Goal: Use online tool/utility: Utilize a website feature to perform a specific function

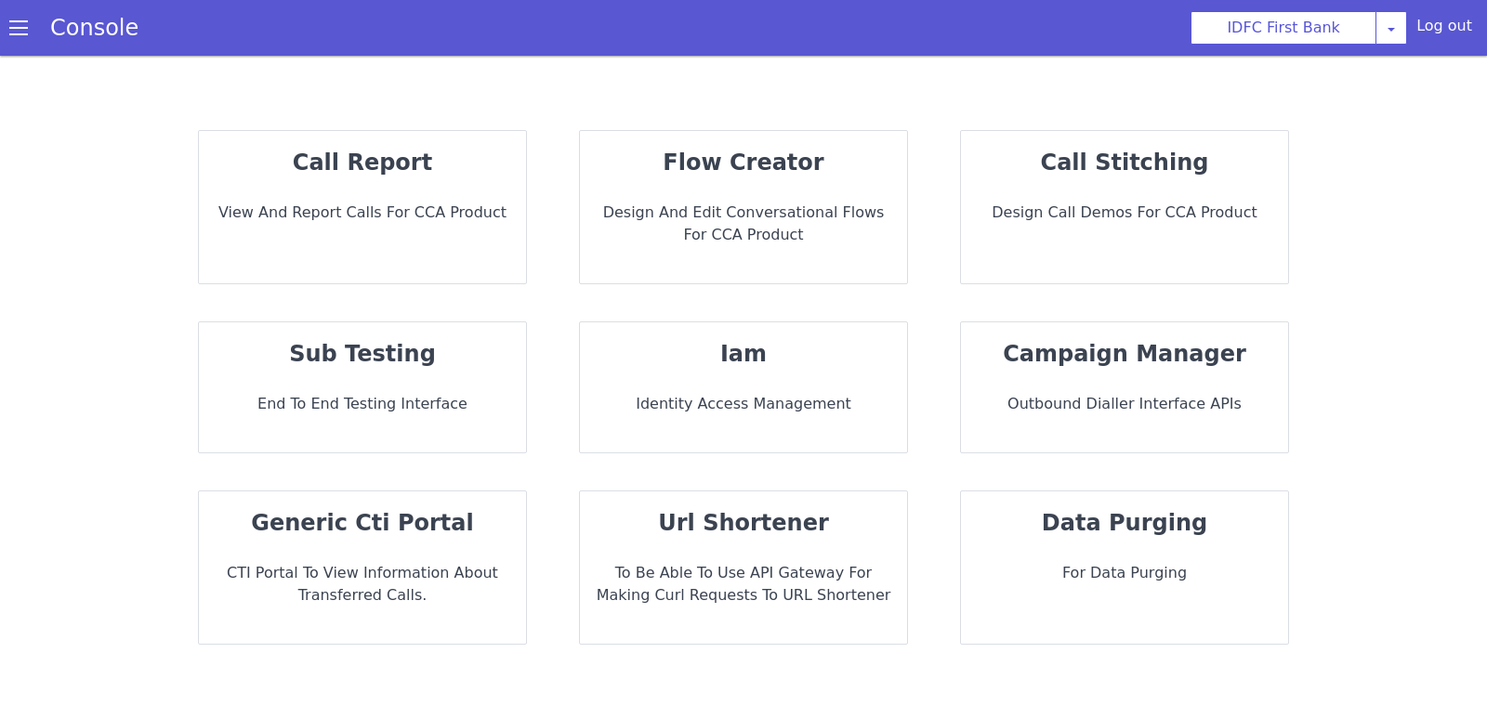
click at [395, 383] on div "sub testing End to End Testing Interface" at bounding box center [362, 387] width 327 height 130
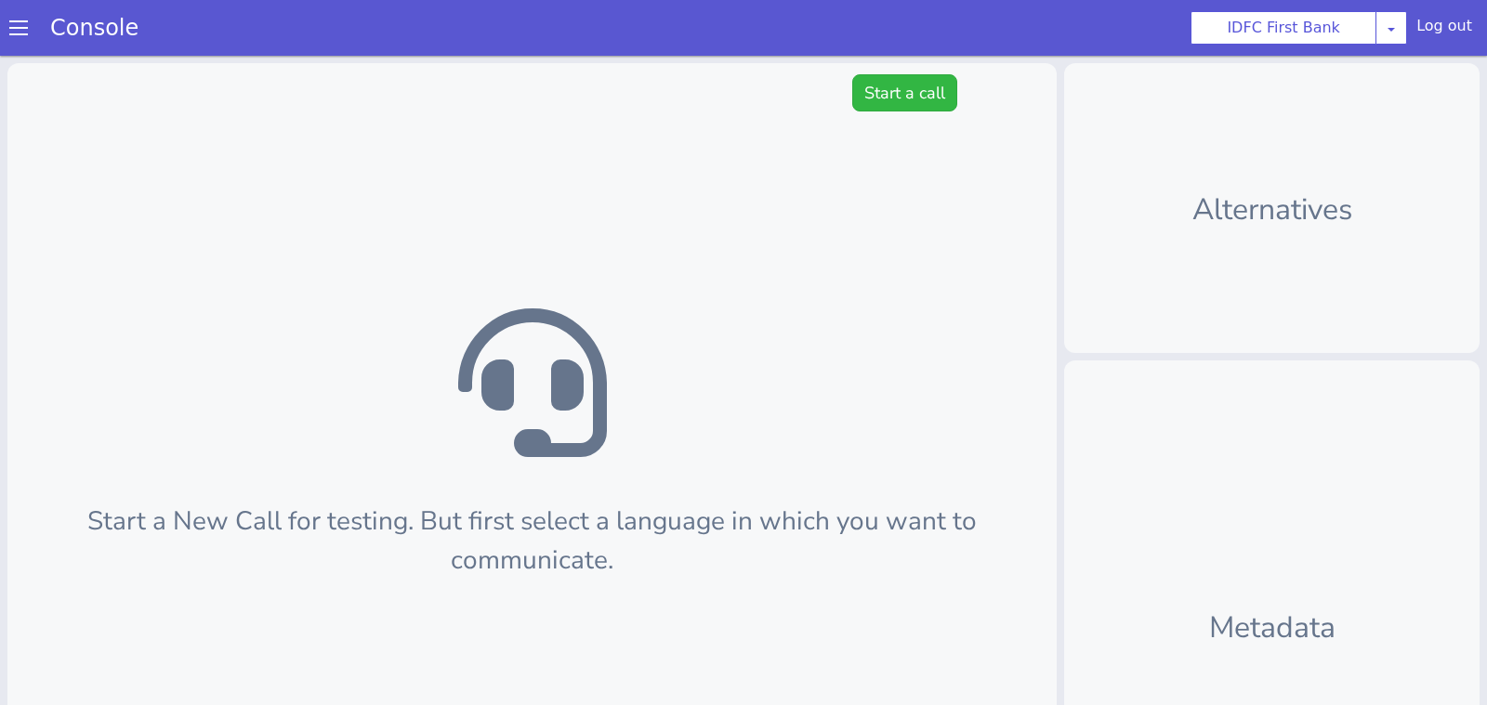
scroll to position [6, 0]
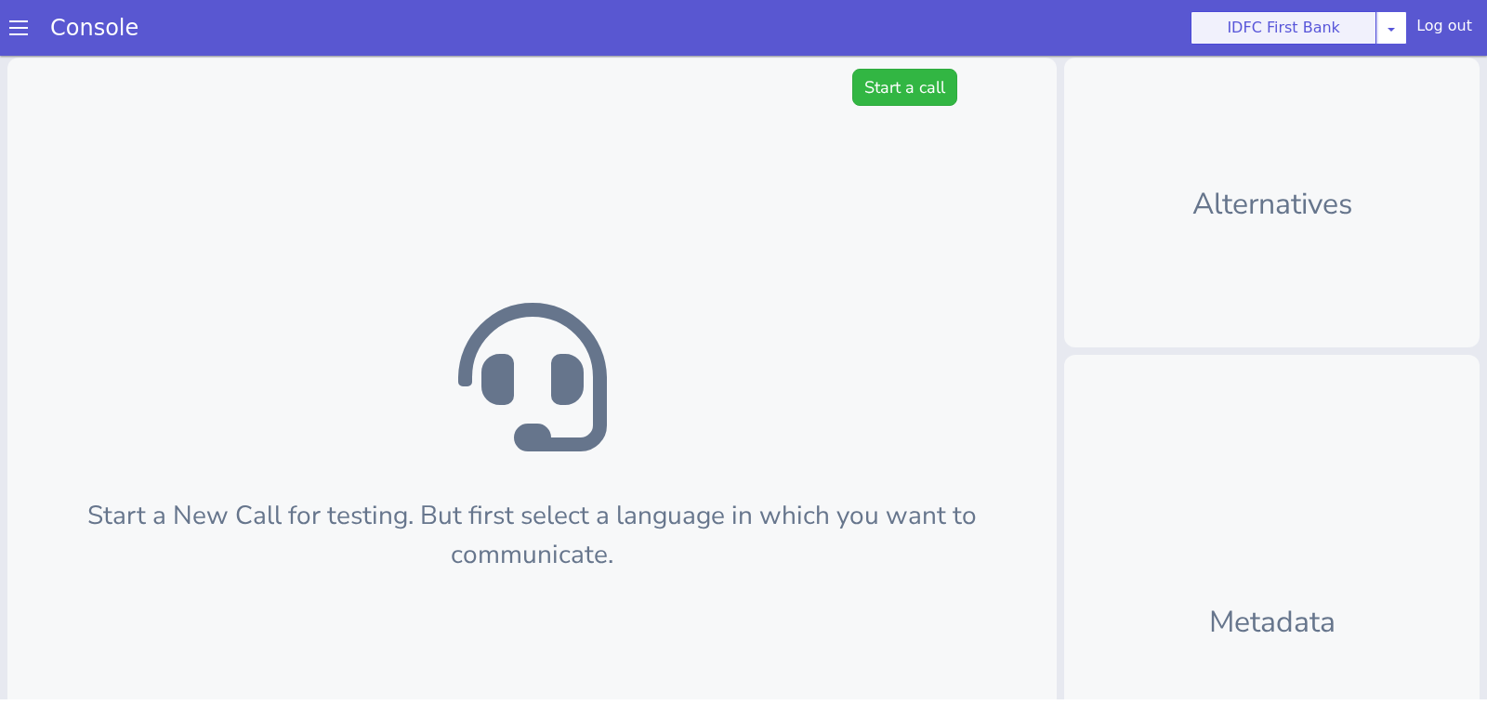
click at [1242, 25] on button "IDFC First Bank" at bounding box center [1283, 27] width 186 height 33
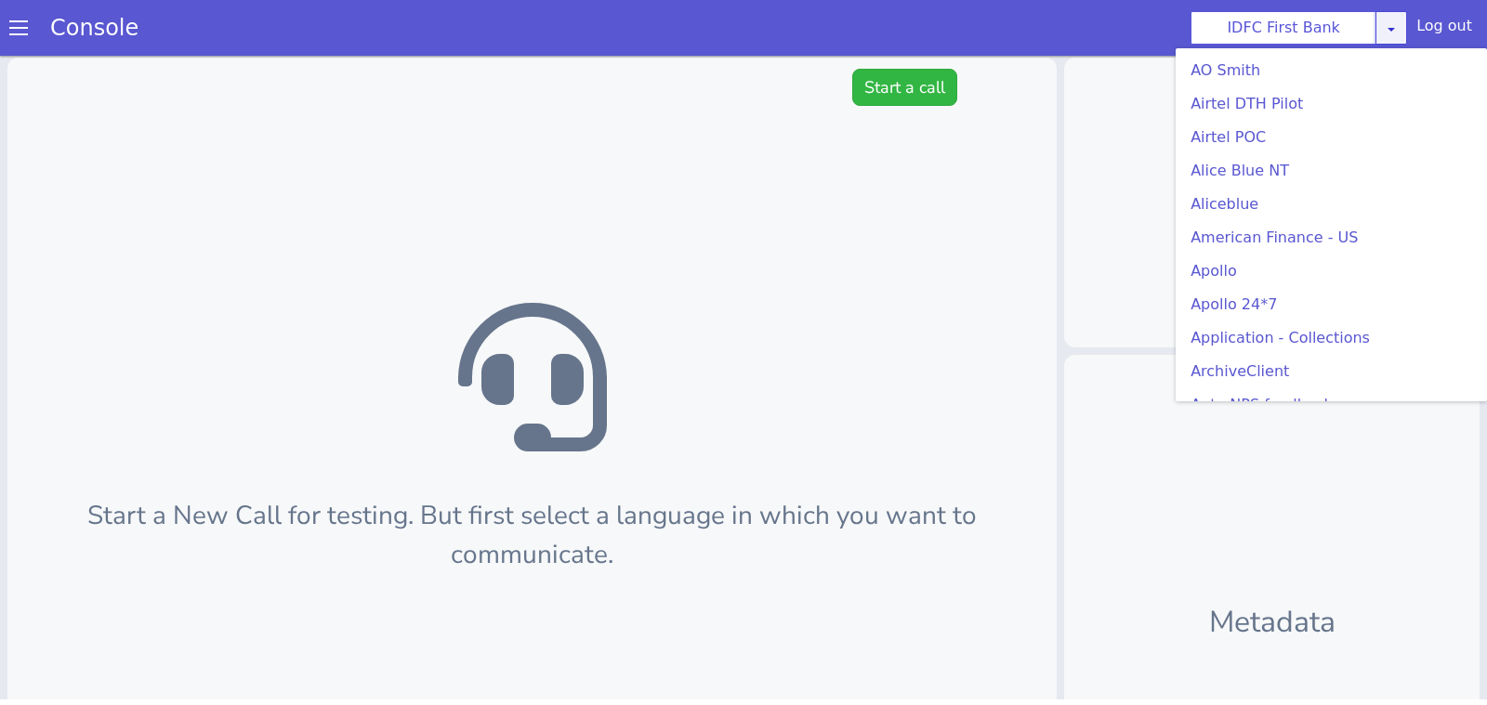
click at [1393, 22] on icon at bounding box center [1391, 28] width 15 height 15
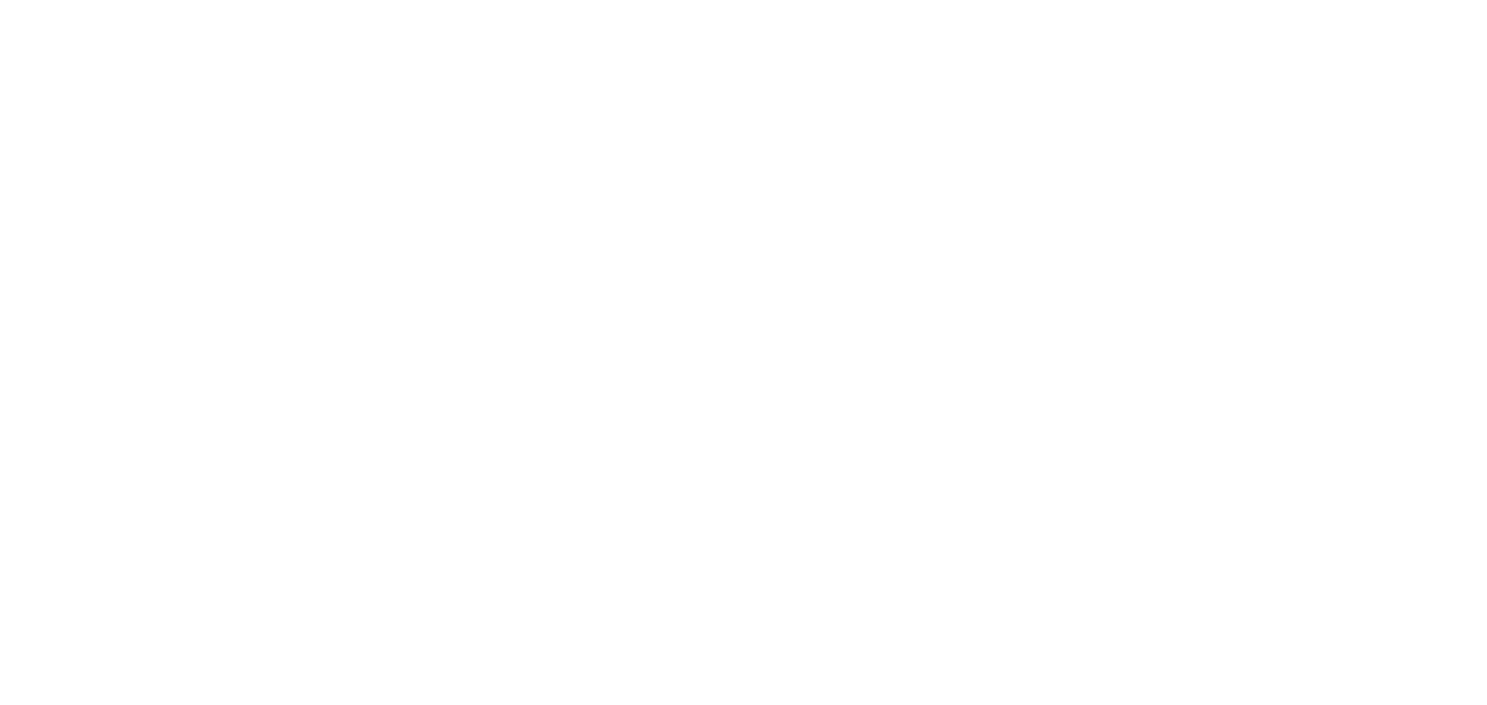
scroll to position [341, 0]
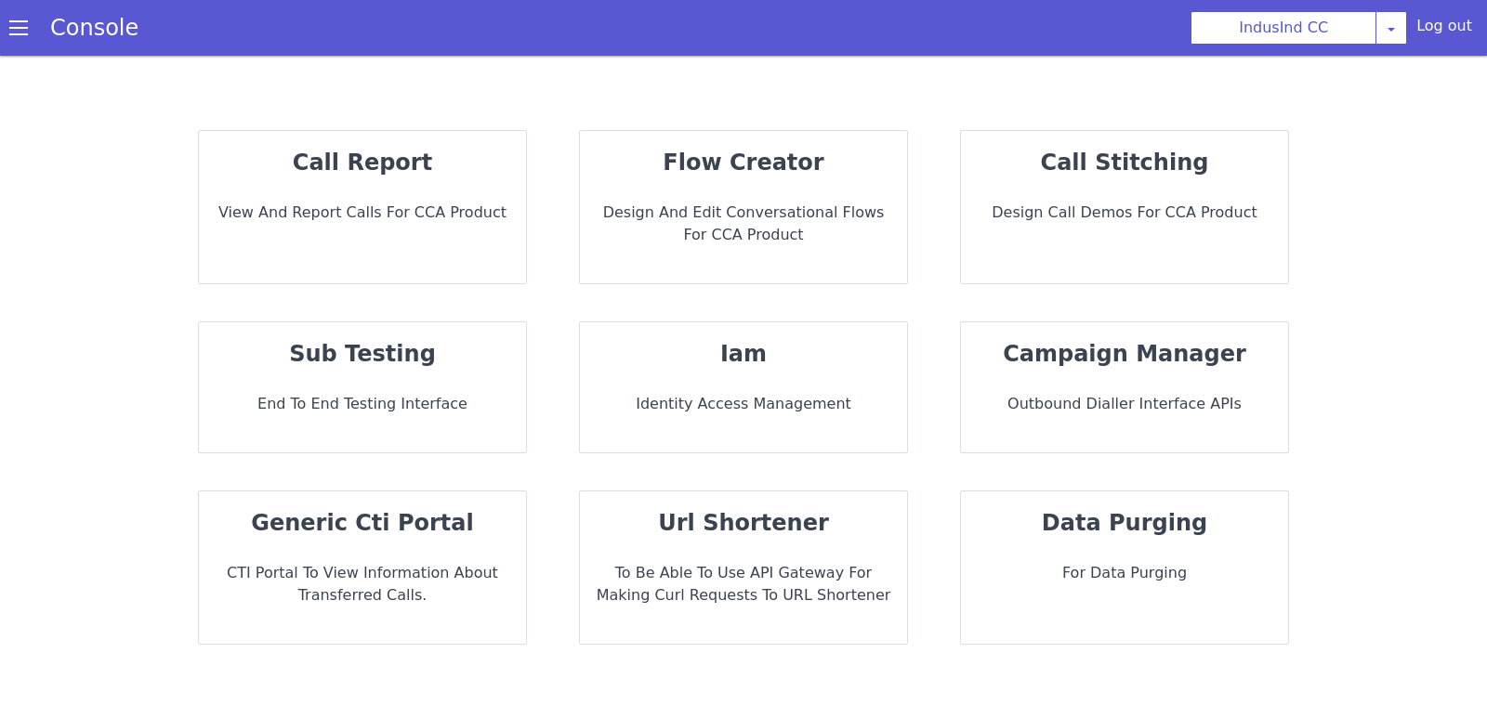
click at [391, 341] on strong "sub testing" at bounding box center [362, 354] width 147 height 26
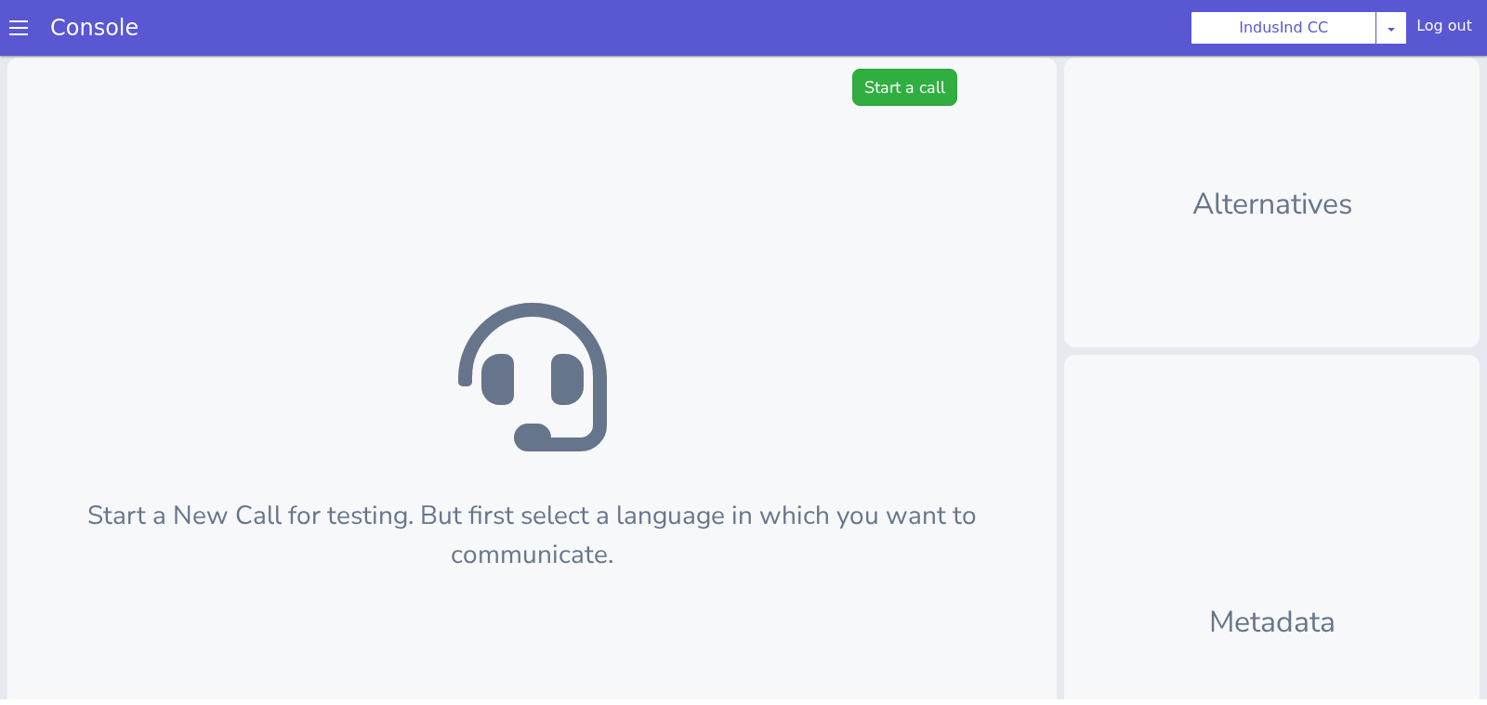
drag, startPoint x: 926, startPoint y: 347, endPoint x: 869, endPoint y: 347, distance: 57.6
click at [970, 111] on div "Start a New Call for testing. But first select a language in which you want to …" at bounding box center [524, 520] width 1049 height 885
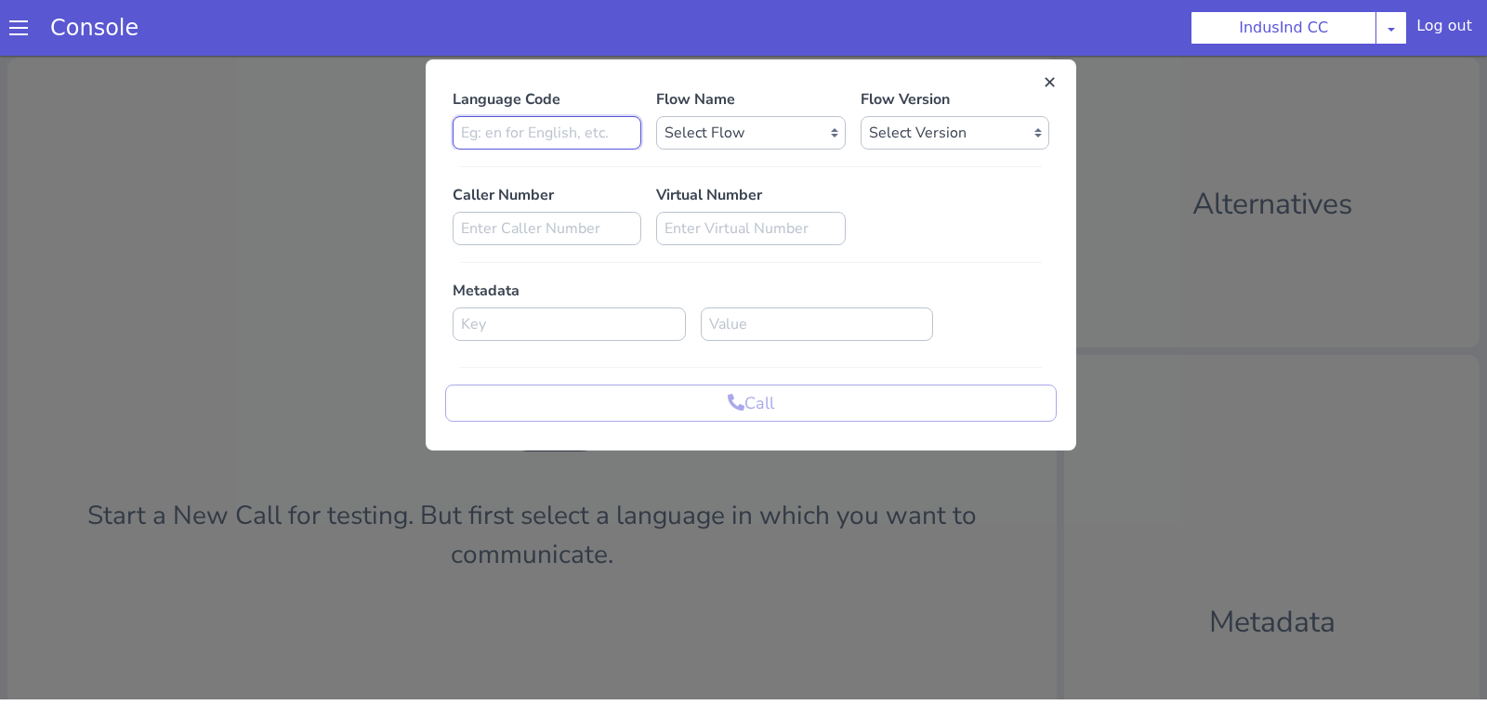
click at [580, 137] on input at bounding box center [545, 138] width 189 height 33
type input "en"
click at [746, 194] on select "Select Flow Indusind Complaint Indusind Credit Card Welcome Calling Indusind- […" at bounding box center [724, 210] width 189 height 33
click at [712, 219] on select "Select Flow Indusind Complaint Indusind Credit Card Welcome Calling Indusind- […" at bounding box center [721, 220] width 189 height 33
select select "5f5ac569-bc5a-4816-86a8-c973ea07e859"
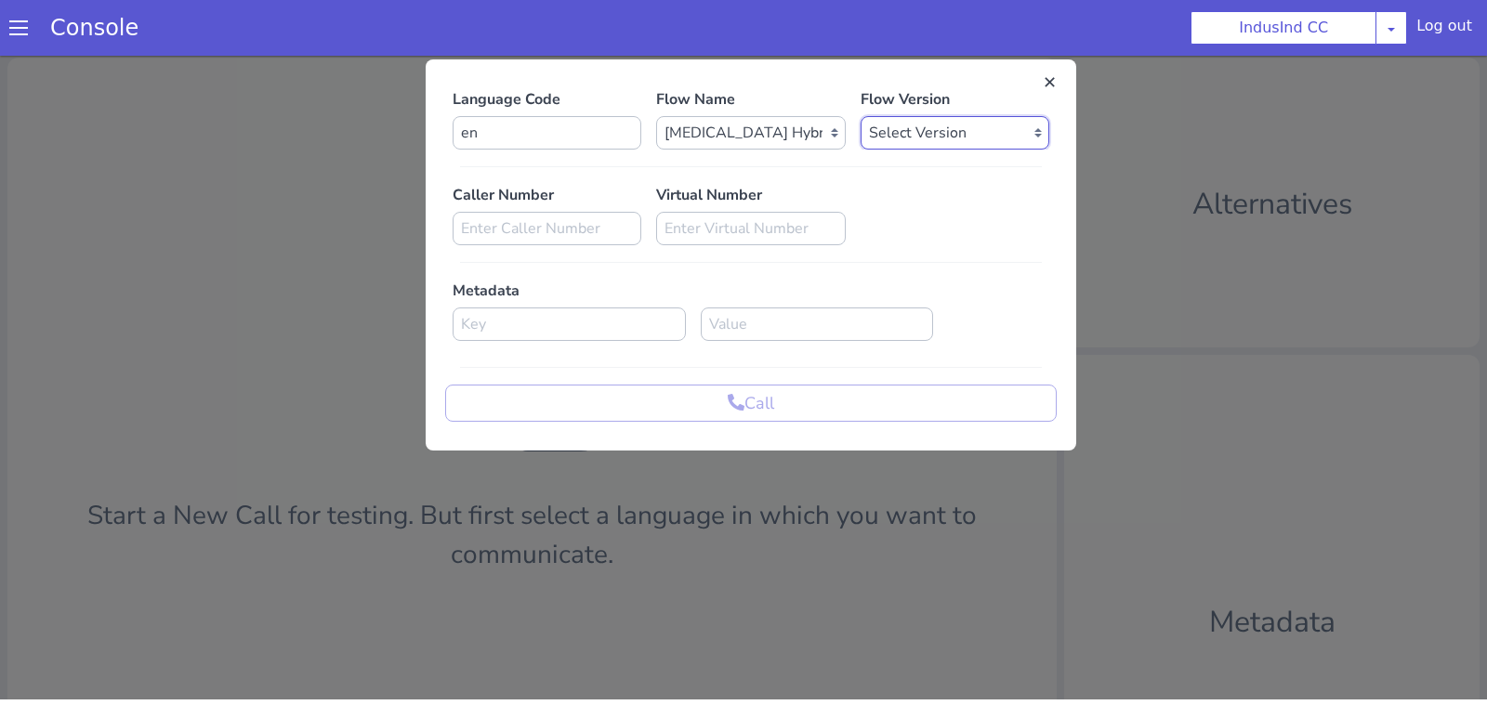
click at [868, 289] on select "Select Version 0.0.2 0.0.1" at bounding box center [908, 299] width 189 height 33
select select "0.0.2"
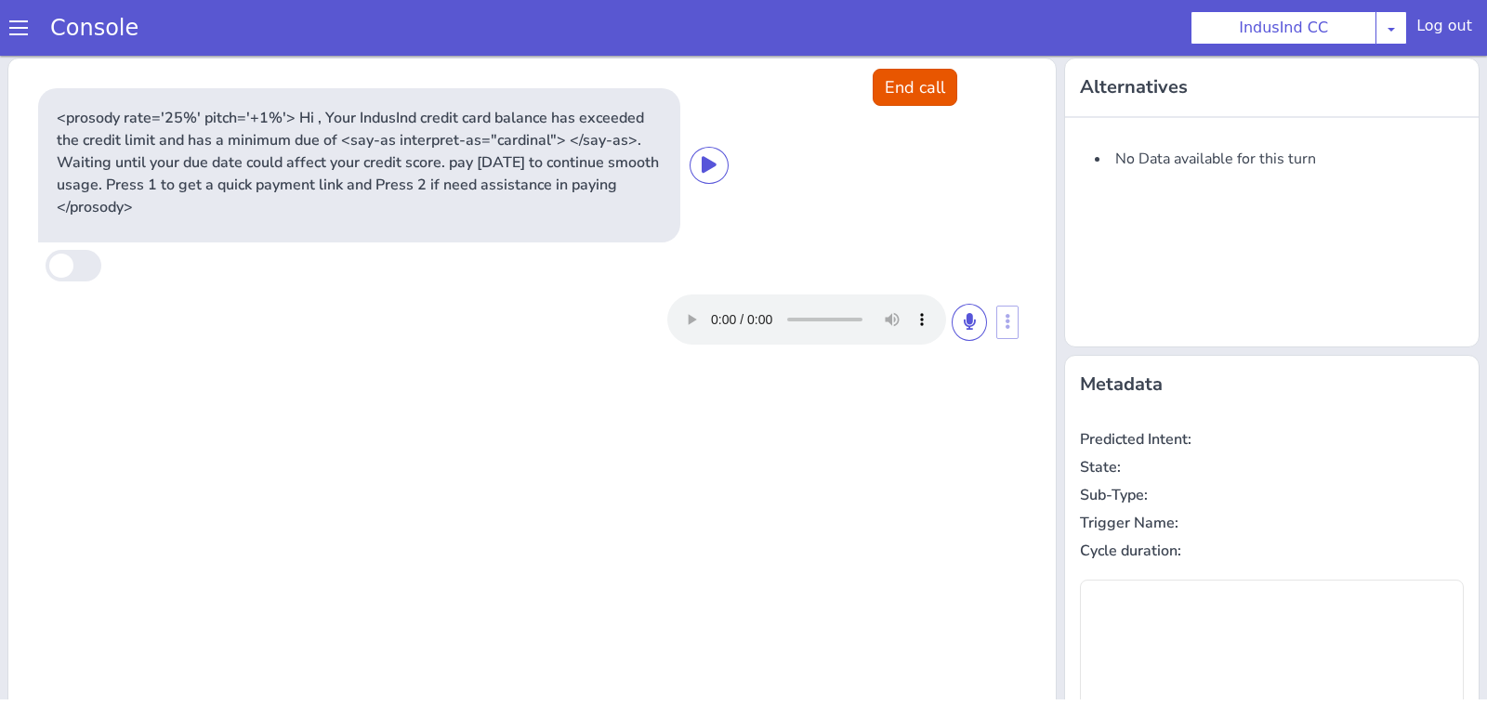
click at [985, 384] on div at bounding box center [822, 379] width 351 height 50
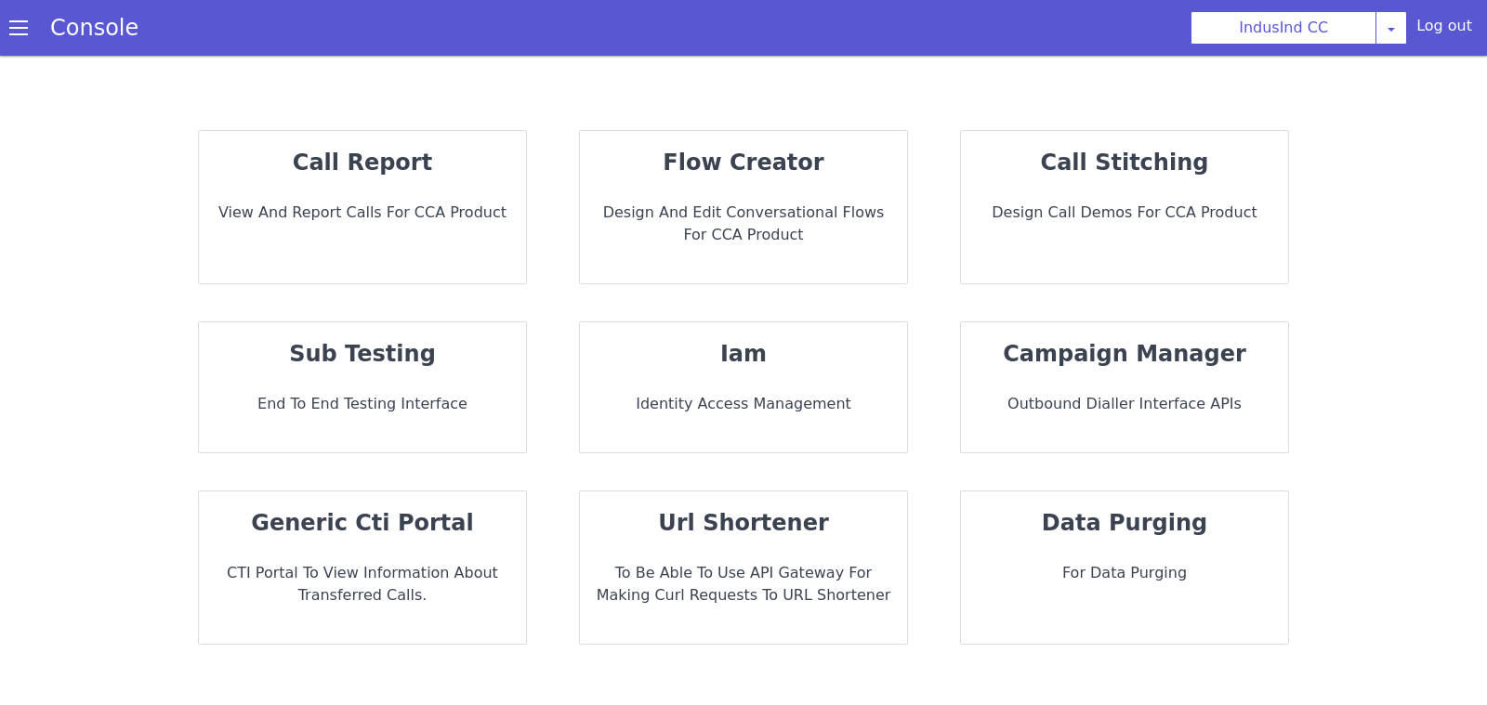
click at [369, 377] on div "sub testing End to End Testing Interface" at bounding box center [362, 387] width 327 height 130
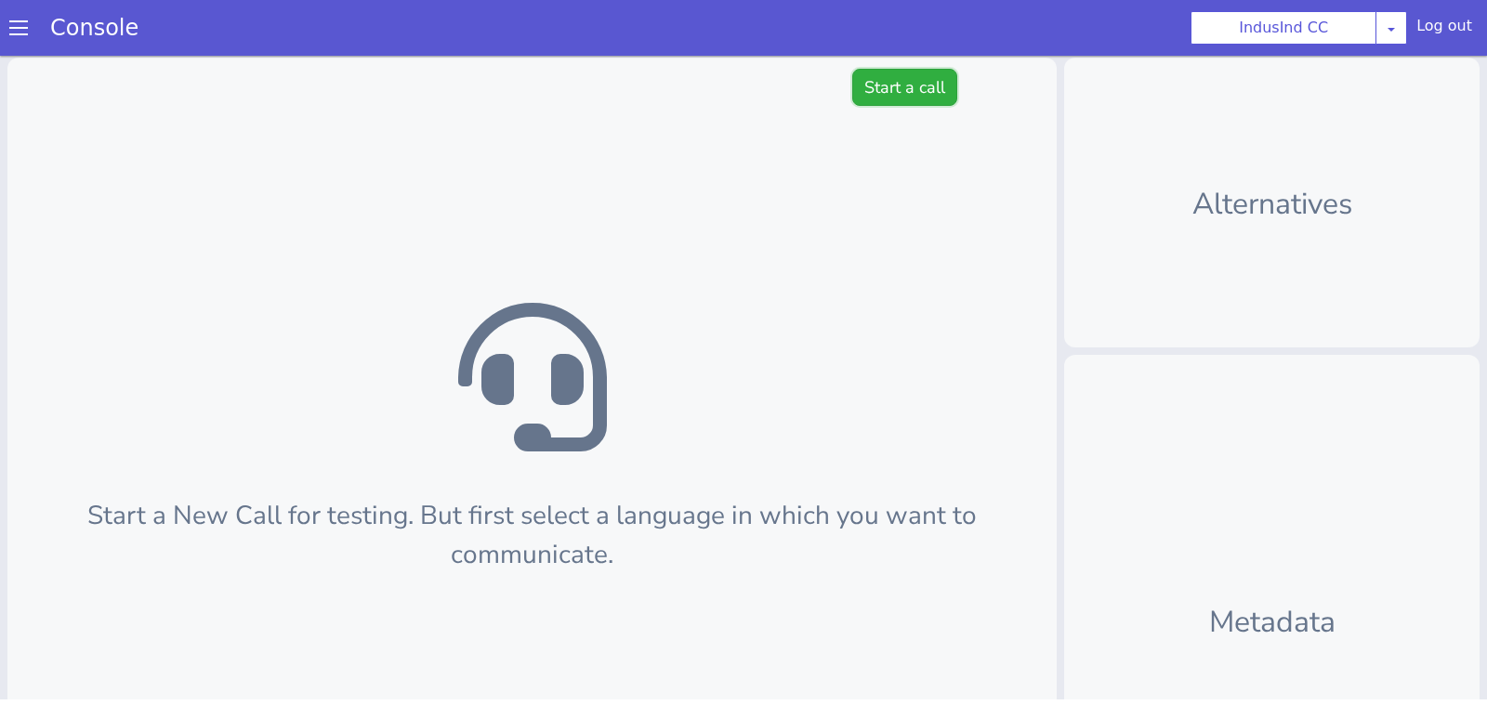
click at [903, 89] on button "Start a call" at bounding box center [904, 87] width 105 height 37
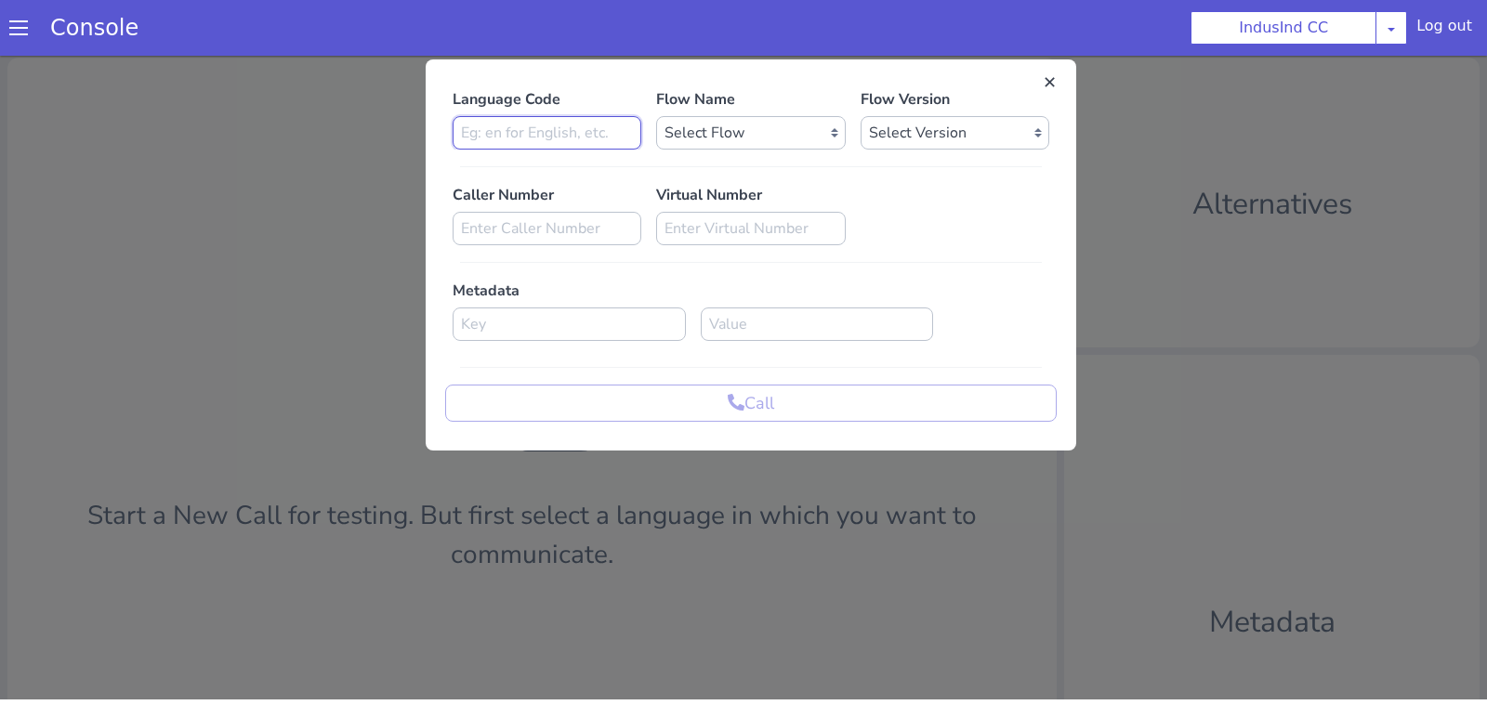
click at [565, 130] on input at bounding box center [546, 132] width 189 height 33
type input "en"
click at [769, 125] on select "Select Flow Indusind Complaint Indusind Credit Card Welcome Calling Indusind- […" at bounding box center [750, 132] width 189 height 33
select select "5f5ac569-bc5a-4816-86a8-c973ea07e859"
click at [910, 133] on select "Select Version 0.0.2 0.0.1" at bounding box center [954, 132] width 189 height 33
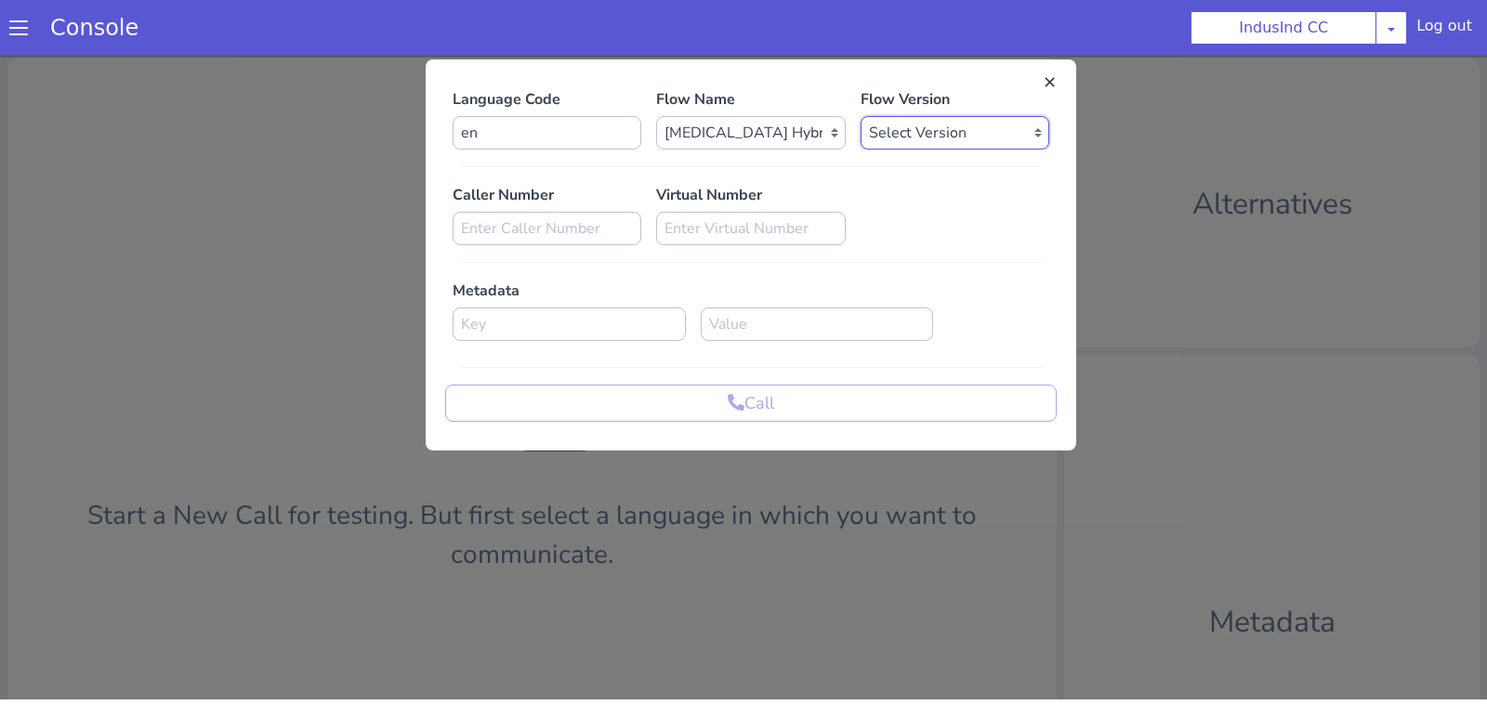
select select "0.0.2"
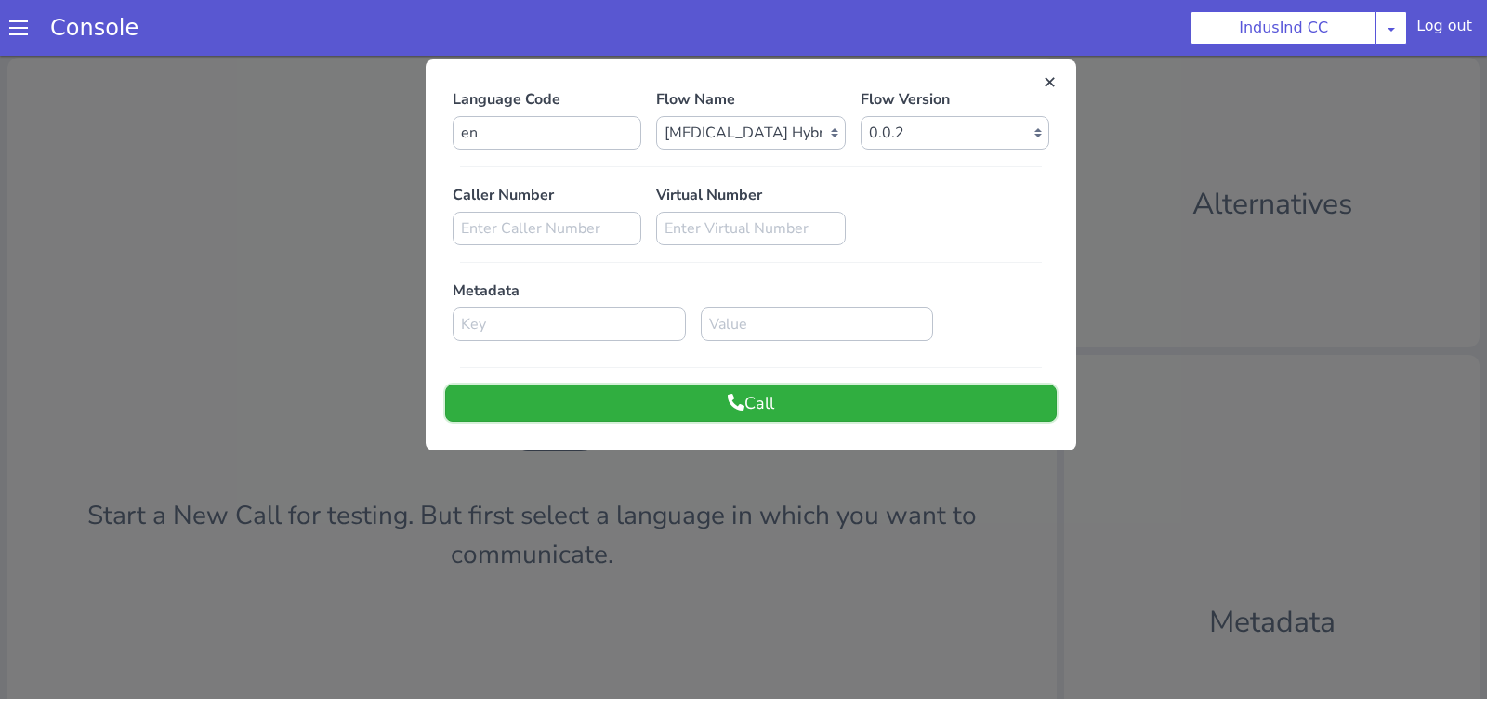
click at [640, 395] on button "Call" at bounding box center [750, 403] width 611 height 37
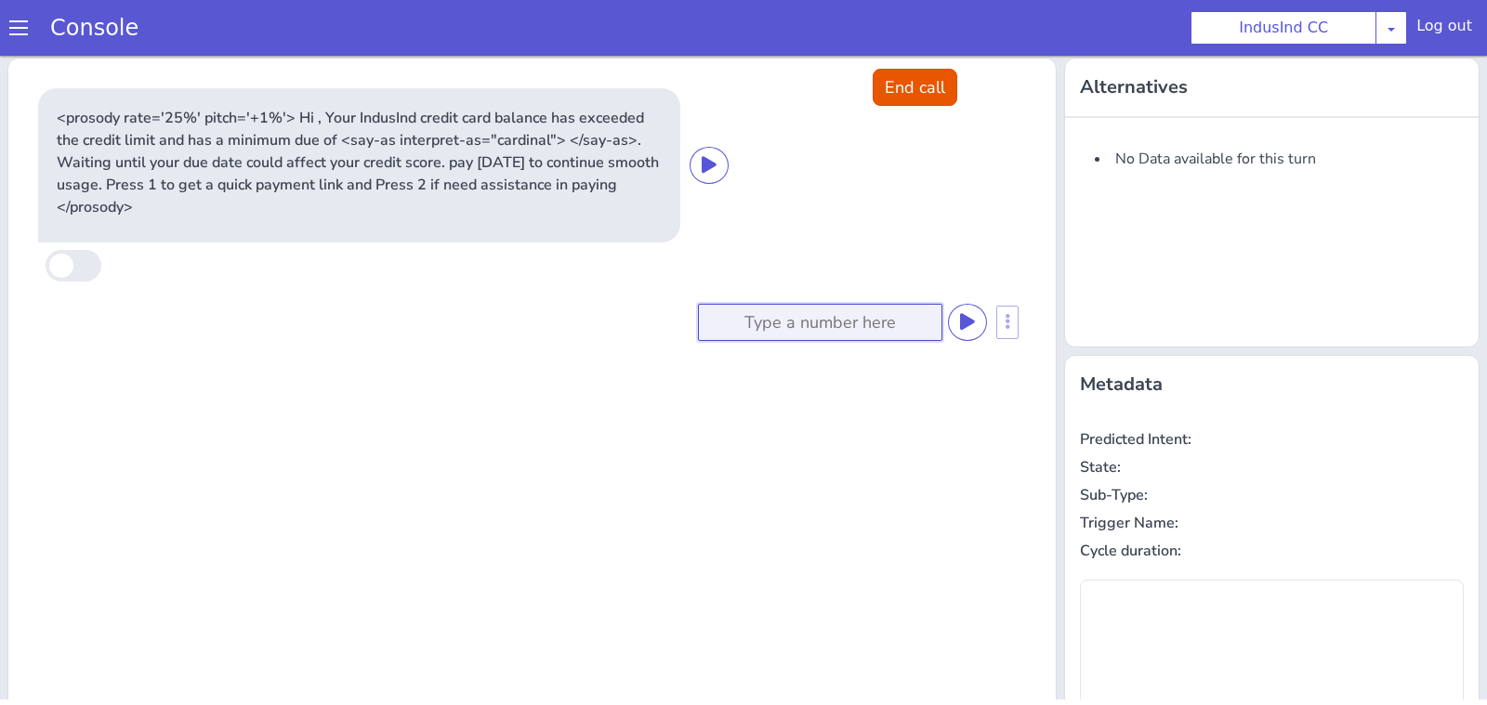
click at [828, 323] on input at bounding box center [820, 322] width 244 height 37
type input "1"
click at [983, 324] on button at bounding box center [967, 322] width 39 height 37
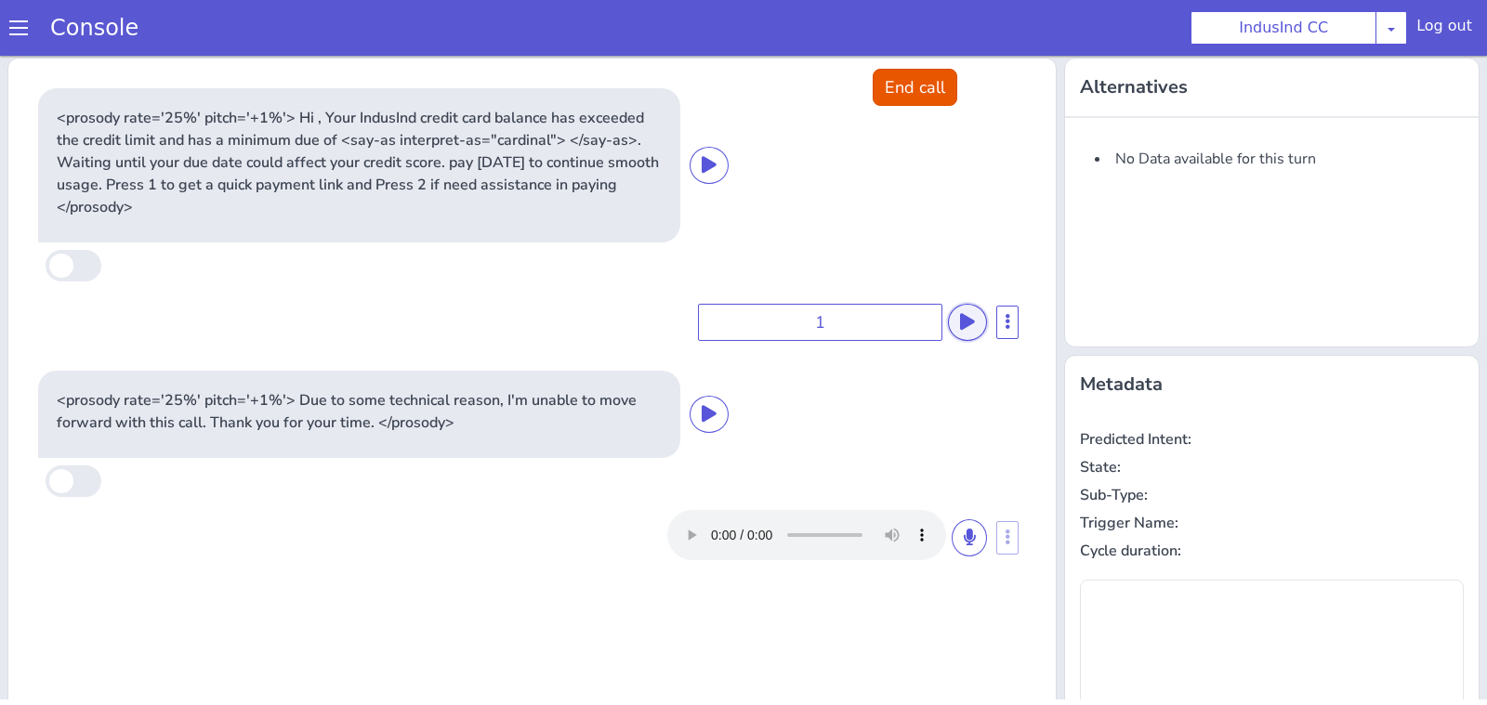
type input "null"
click at [912, 88] on button "End call" at bounding box center [914, 87] width 85 height 37
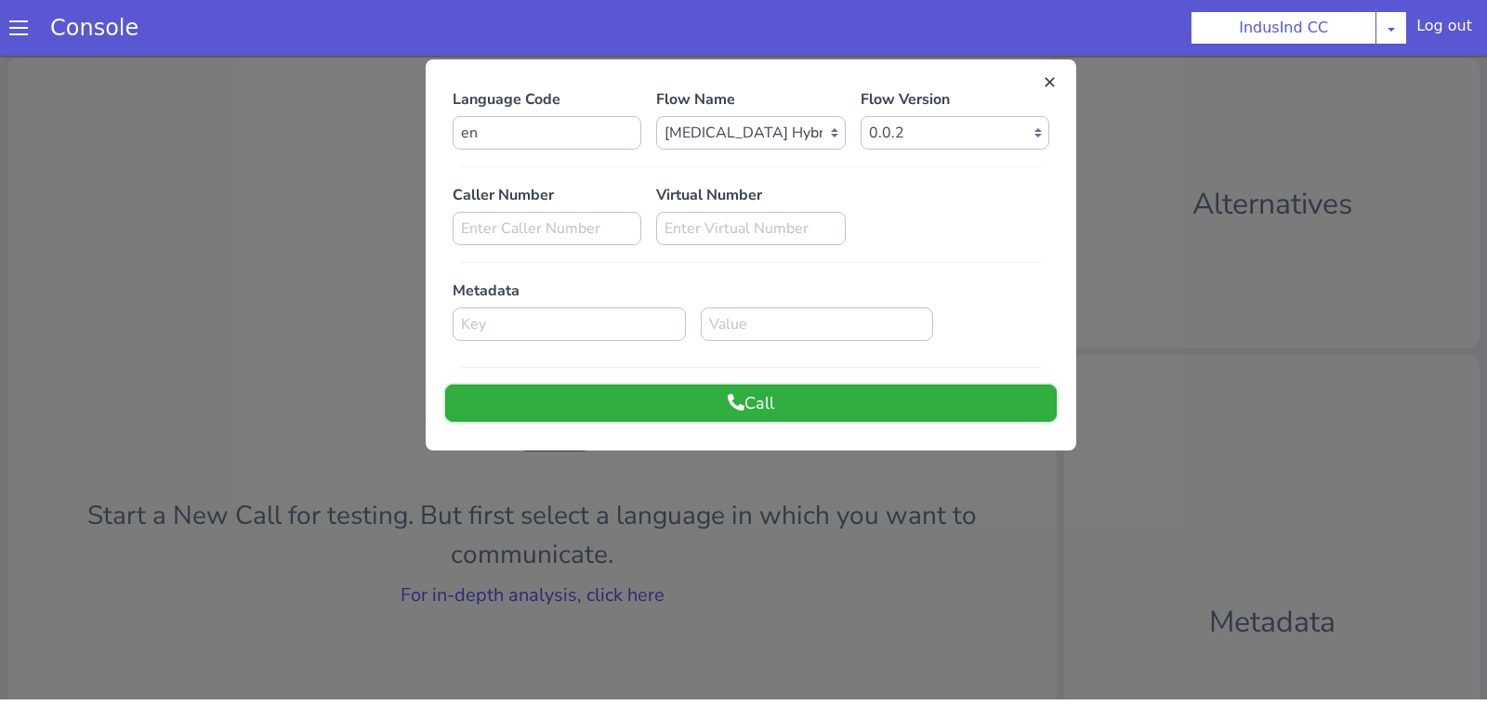
click at [579, 390] on button "Call" at bounding box center [750, 403] width 611 height 37
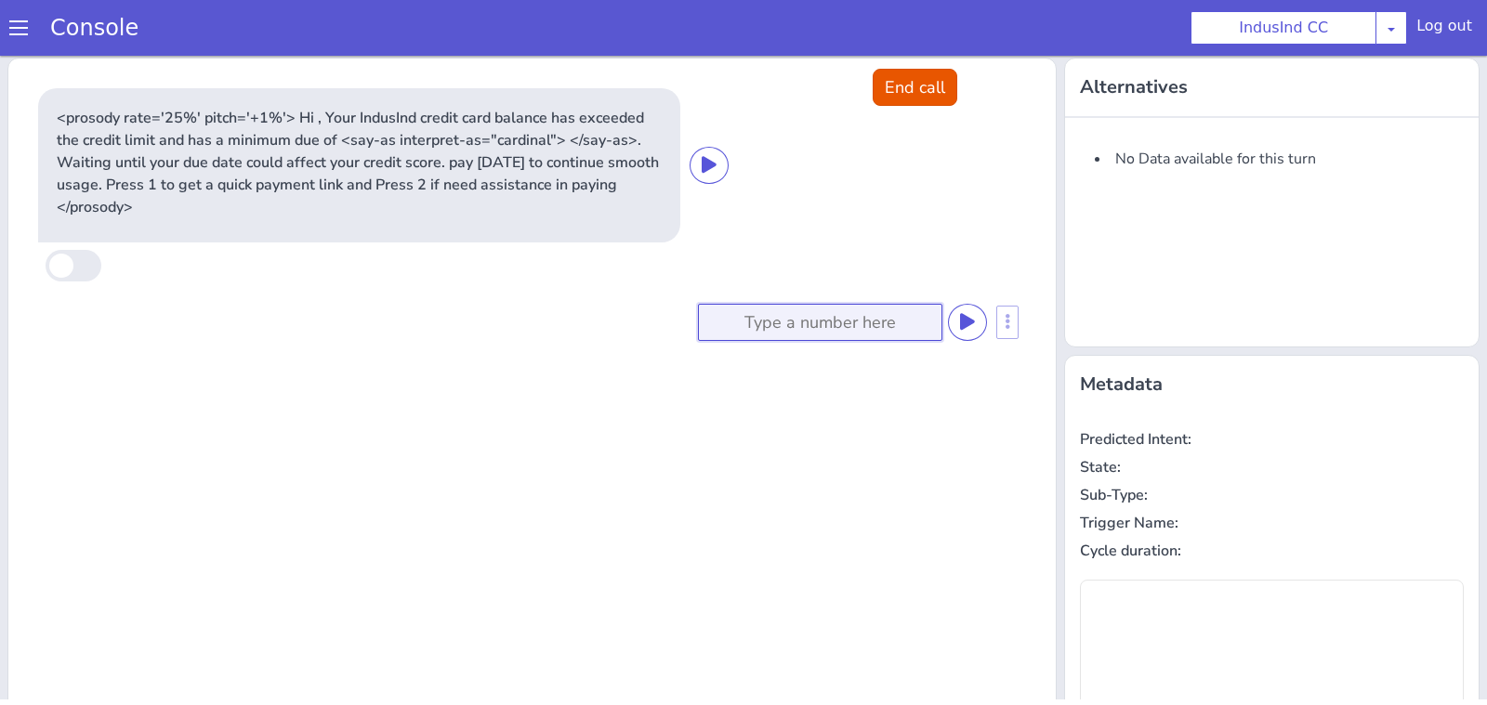
click at [806, 336] on input at bounding box center [820, 322] width 244 height 37
type input "1"
click at [974, 327] on icon at bounding box center [967, 321] width 15 height 17
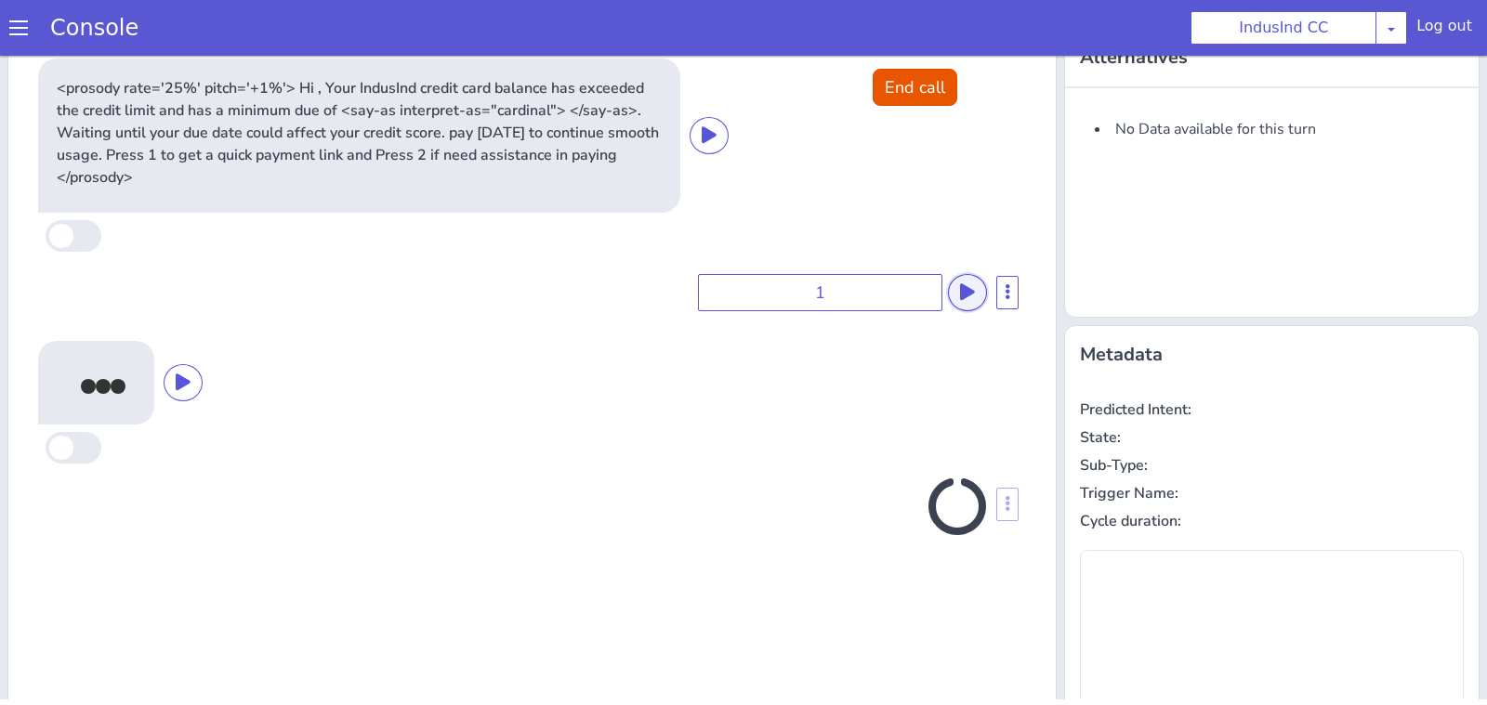
type input "null"
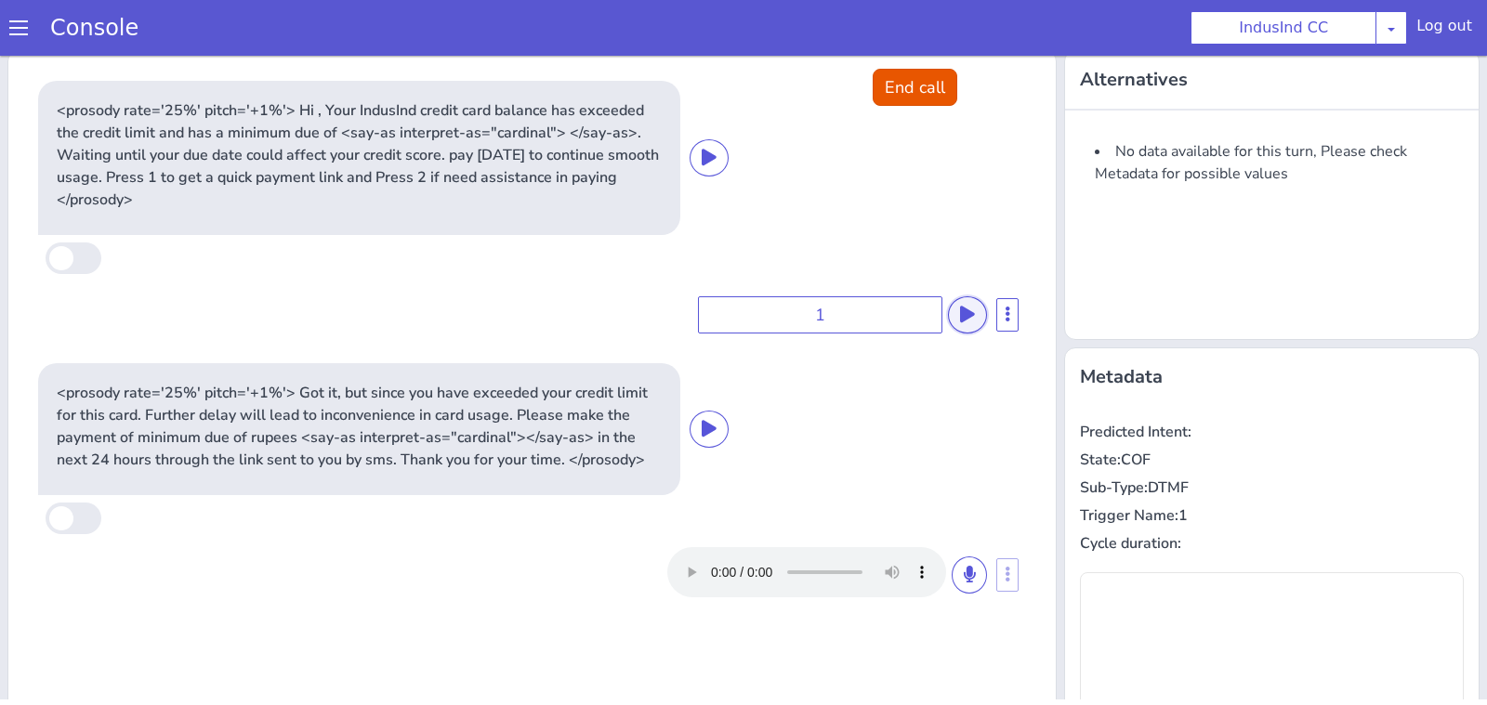
scroll to position [7, 0]
